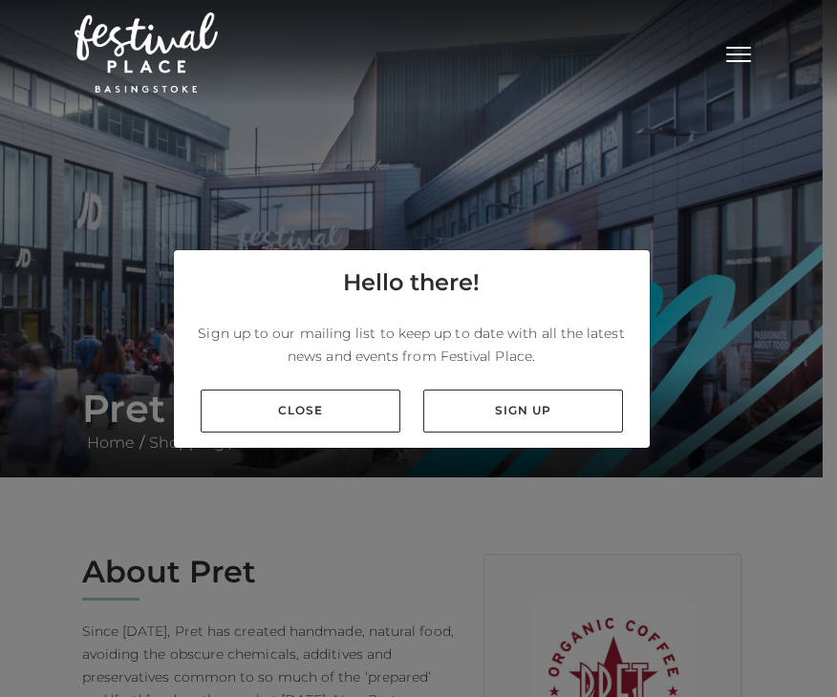
drag, startPoint x: 320, startPoint y: 405, endPoint x: 405, endPoint y: 365, distance: 94.0
click at [322, 405] on link "Close" at bounding box center [301, 411] width 200 height 43
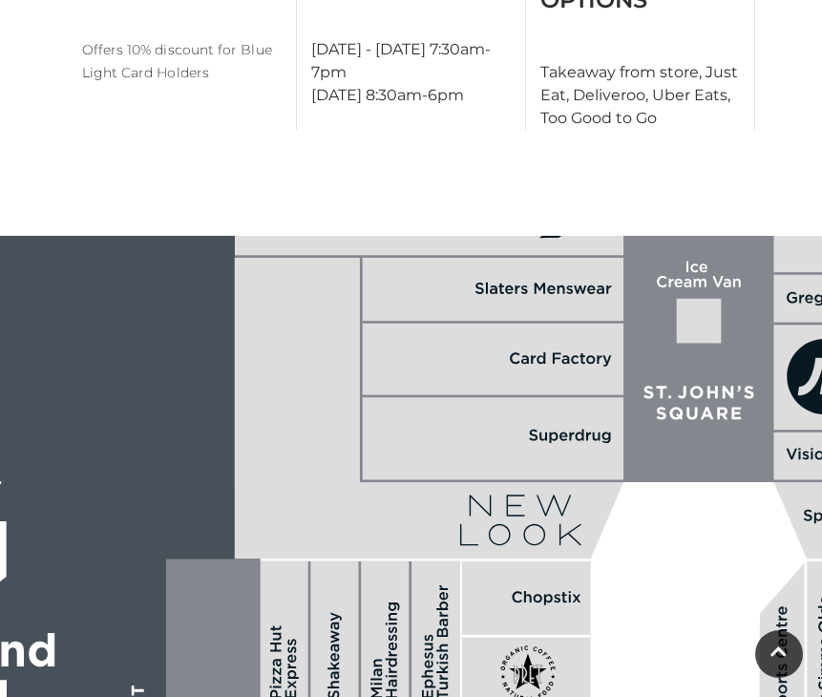
scroll to position [1241, 0]
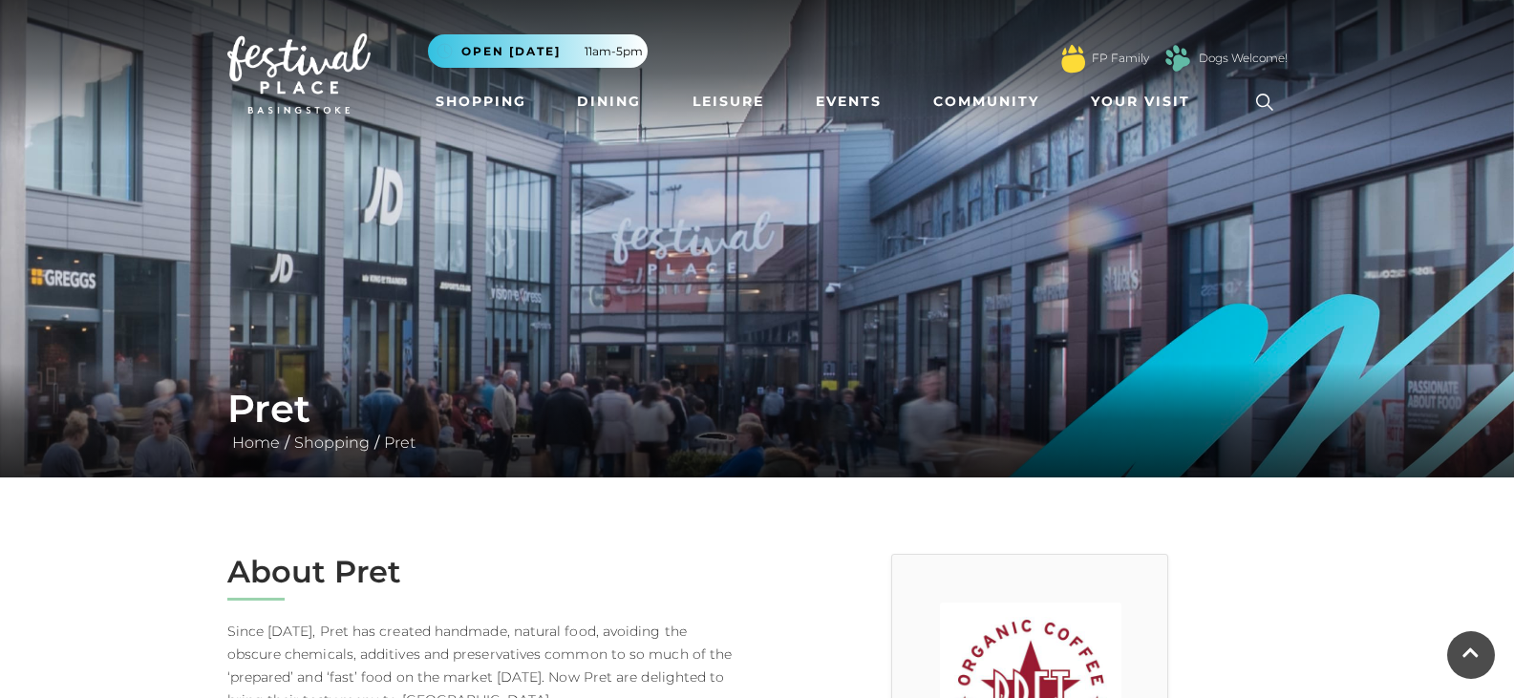
scroll to position [1241, 0]
